Goal: Check status: Check status

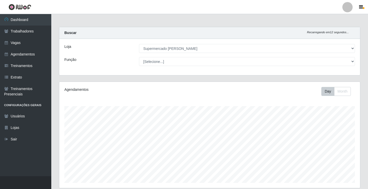
select select "72"
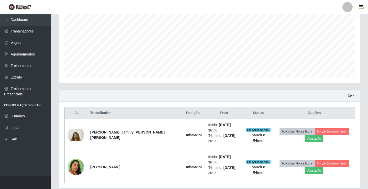
scroll to position [106, 301]
drag, startPoint x: 347, startPoint y: 93, endPoint x: 351, endPoint y: 97, distance: 5.1
click at [347, 93] on div "Hoje 1 dia 3 dias 1 Semana Não encerrados" at bounding box center [209, 96] width 301 height 12
click at [351, 97] on icon "button" at bounding box center [350, 96] width 4 height 4
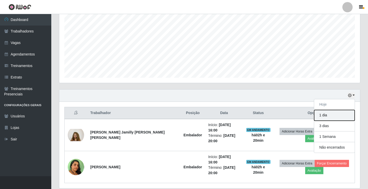
click at [328, 112] on button "1 dia" at bounding box center [334, 115] width 40 height 11
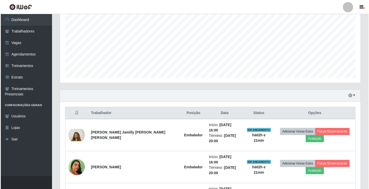
scroll to position [174, 0]
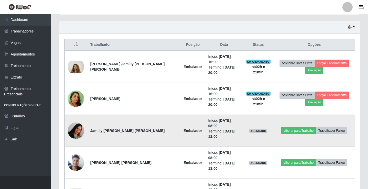
click at [78, 113] on img at bounding box center [76, 131] width 16 height 36
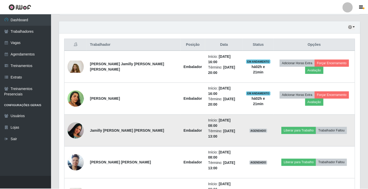
scroll to position [106, 298]
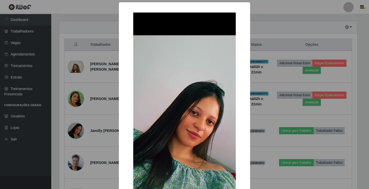
click at [82, 107] on div "× OK Cancel" at bounding box center [184, 94] width 369 height 189
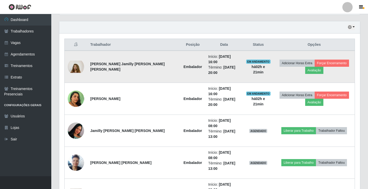
scroll to position [106, 301]
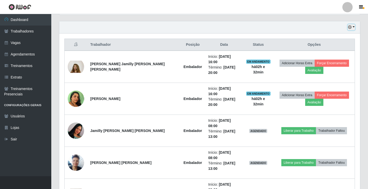
click at [351, 26] on icon "button" at bounding box center [350, 27] width 4 height 4
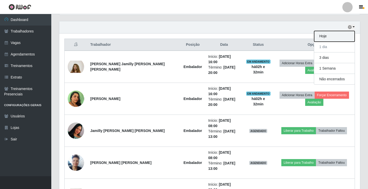
click at [338, 37] on button "Hoje" at bounding box center [334, 36] width 40 height 11
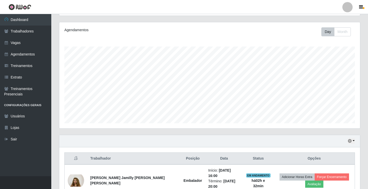
scroll to position [105, 0]
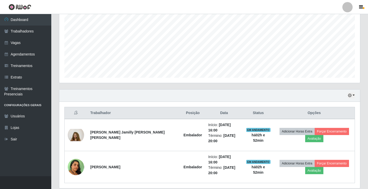
click at [351, 92] on div "Hoje 1 dia 3 dias 1 Semana Não encerrados" at bounding box center [209, 96] width 301 height 12
click at [351, 94] on button "button" at bounding box center [351, 96] width 7 height 6
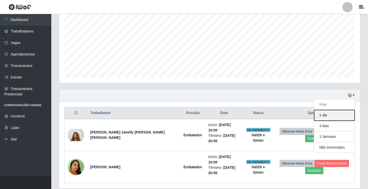
click at [331, 118] on button "1 dia" at bounding box center [334, 115] width 40 height 11
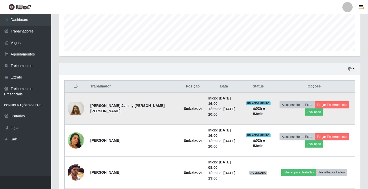
scroll to position [174, 0]
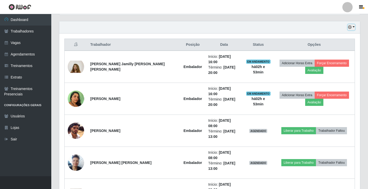
click at [351, 29] on icon "button" at bounding box center [350, 27] width 4 height 4
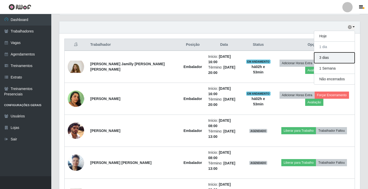
click at [332, 59] on button "3 dias" at bounding box center [334, 58] width 40 height 11
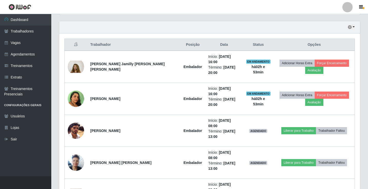
click at [346, 26] on div "Hoje 1 dia 3 dias 1 Semana Não encerrados" at bounding box center [209, 27] width 301 height 12
click at [351, 28] on icon "button" at bounding box center [350, 27] width 4 height 4
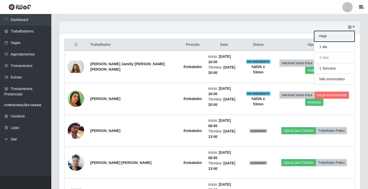
click at [334, 35] on button "Hoje" at bounding box center [334, 36] width 40 height 11
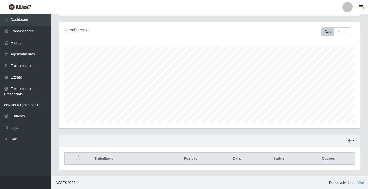
scroll to position [105, 0]
